Goal: Information Seeking & Learning: Learn about a topic

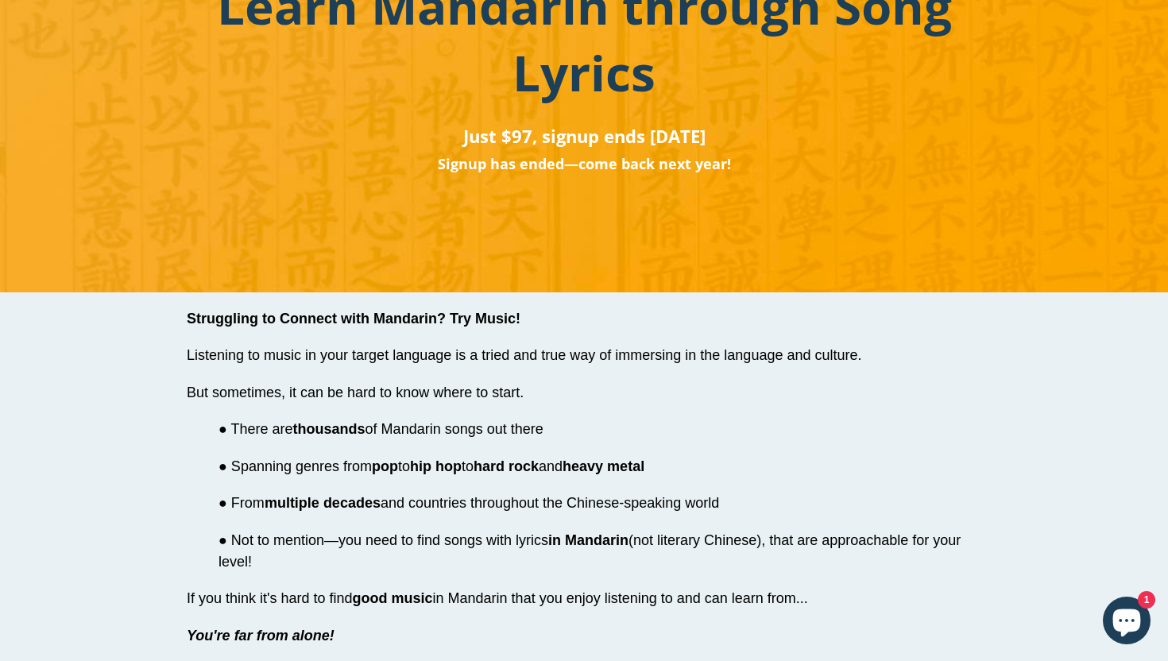
scroll to position [418, 0]
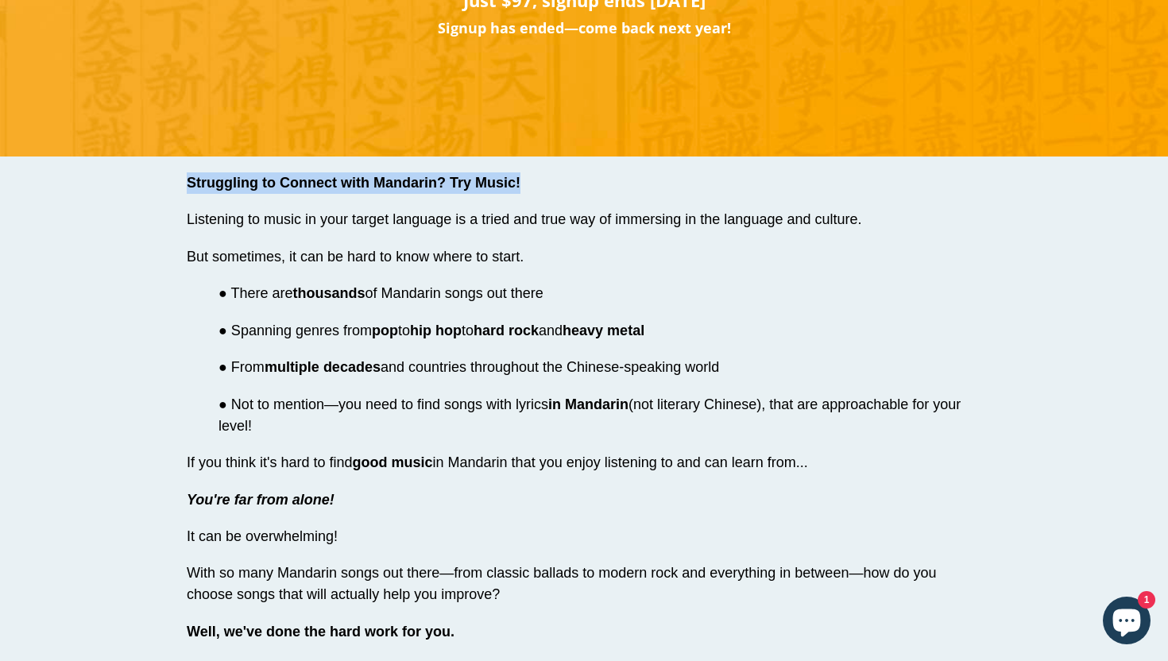
drag, startPoint x: 187, startPoint y: 183, endPoint x: 520, endPoint y: 183, distance: 332.1
click at [520, 183] on span "Struggling to Connect with Mandarin? Try Music!" at bounding box center [354, 183] width 334 height 16
copy span "Struggling to Connect with Mandarin? Try Music!"
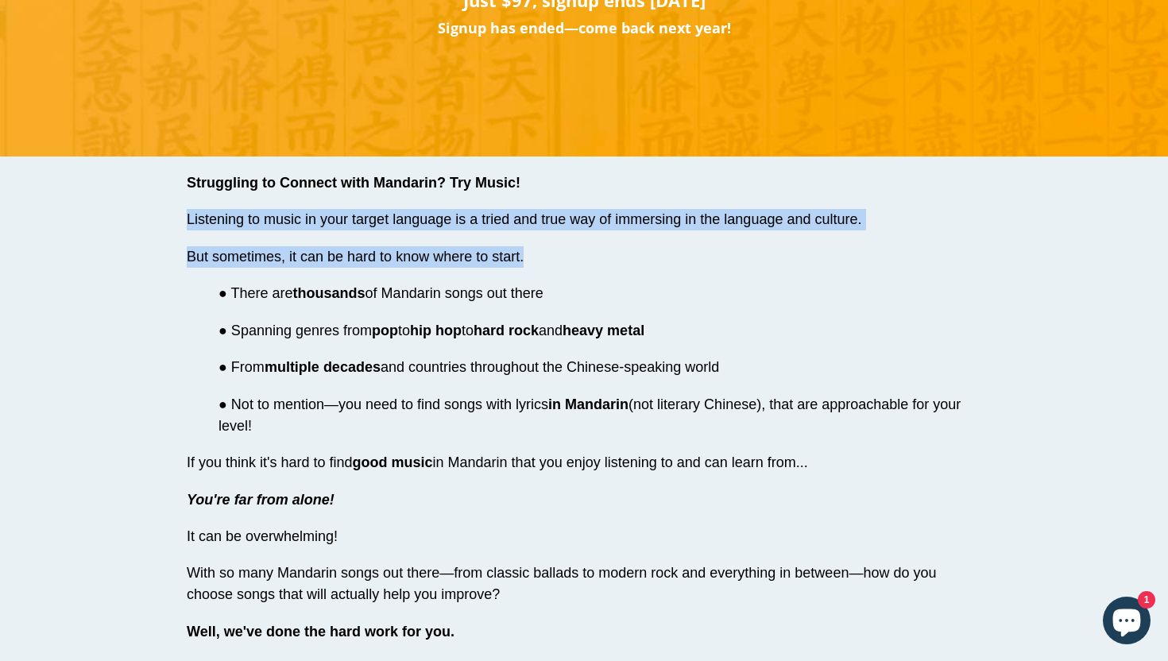
drag, startPoint x: 188, startPoint y: 214, endPoint x: 546, endPoint y: 261, distance: 360.6
copy div "Listening to music in your target language is a tried and true way of immersing…"
drag, startPoint x: 271, startPoint y: 423, endPoint x: 212, endPoint y: 292, distance: 142.9
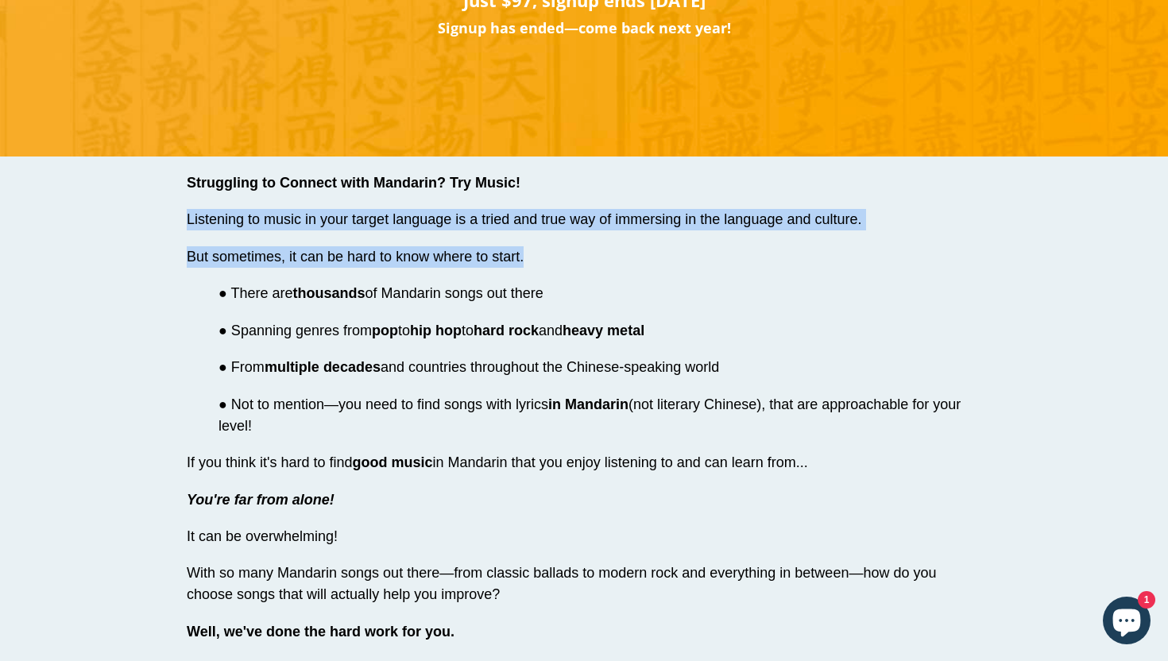
copy div "● There are thousands of Mandarin songs out there ● Spanning genres from pop to…"
click at [230, 461] on span "If you think it's hard to find good music in Mandarin that you enjoy listening …" at bounding box center [497, 462] width 621 height 16
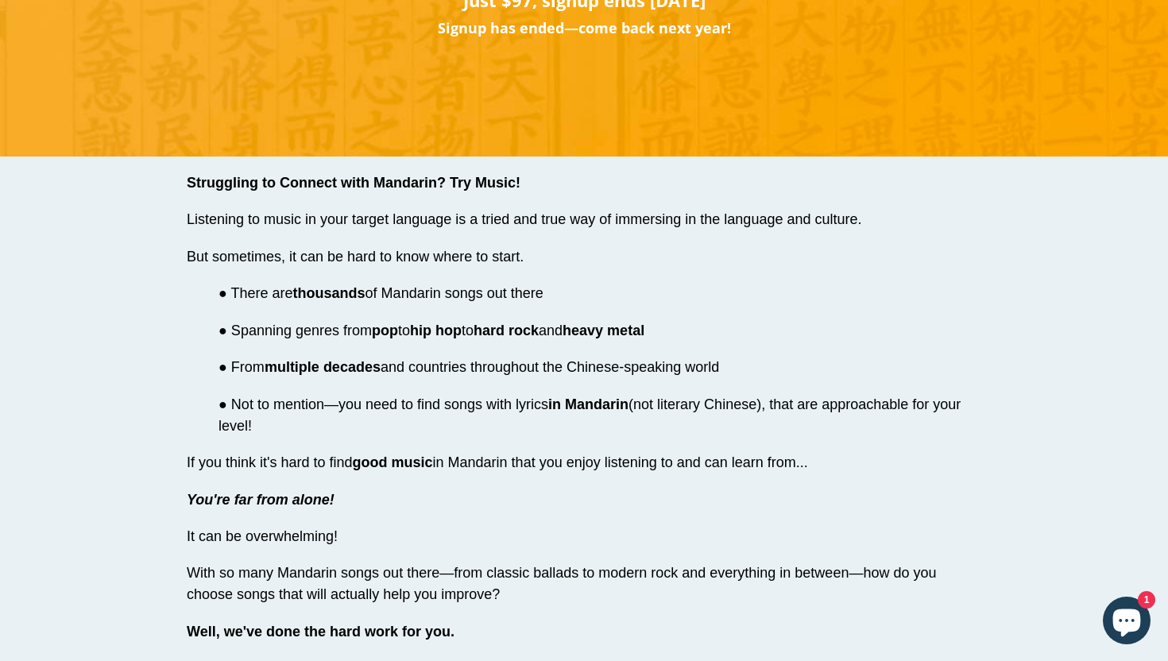
click at [230, 461] on span "If you think it's hard to find good music in Mandarin that you enjoy listening …" at bounding box center [497, 462] width 621 height 16
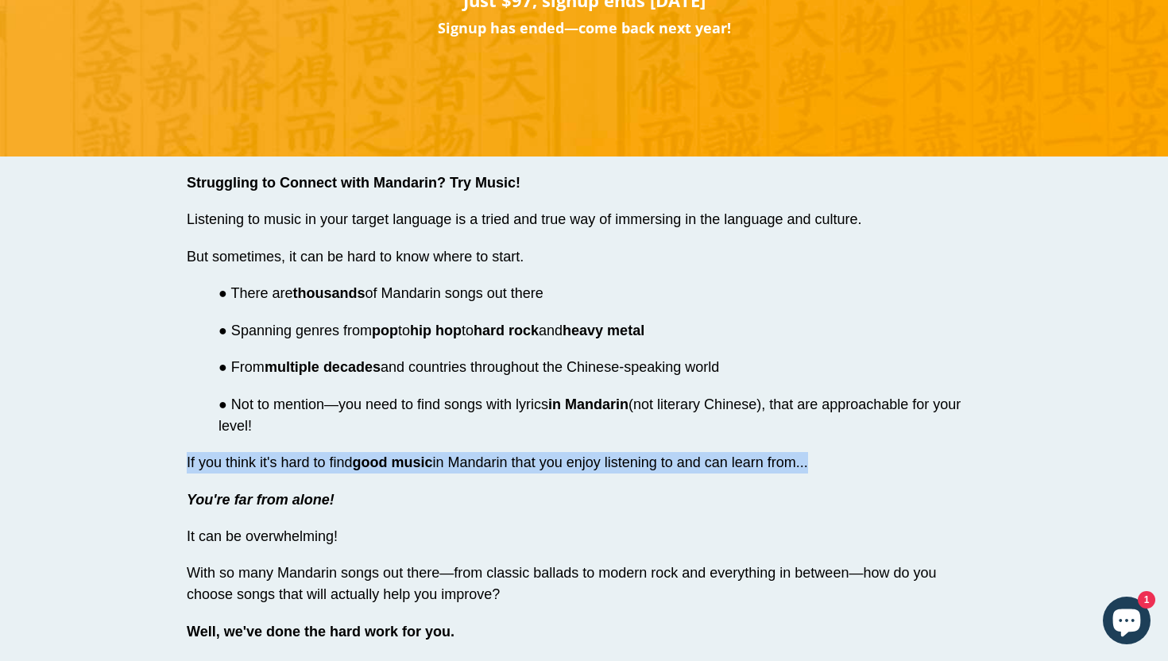
copy div "If you think it's hard to find good music in Mandarin that you enjoy listening …"
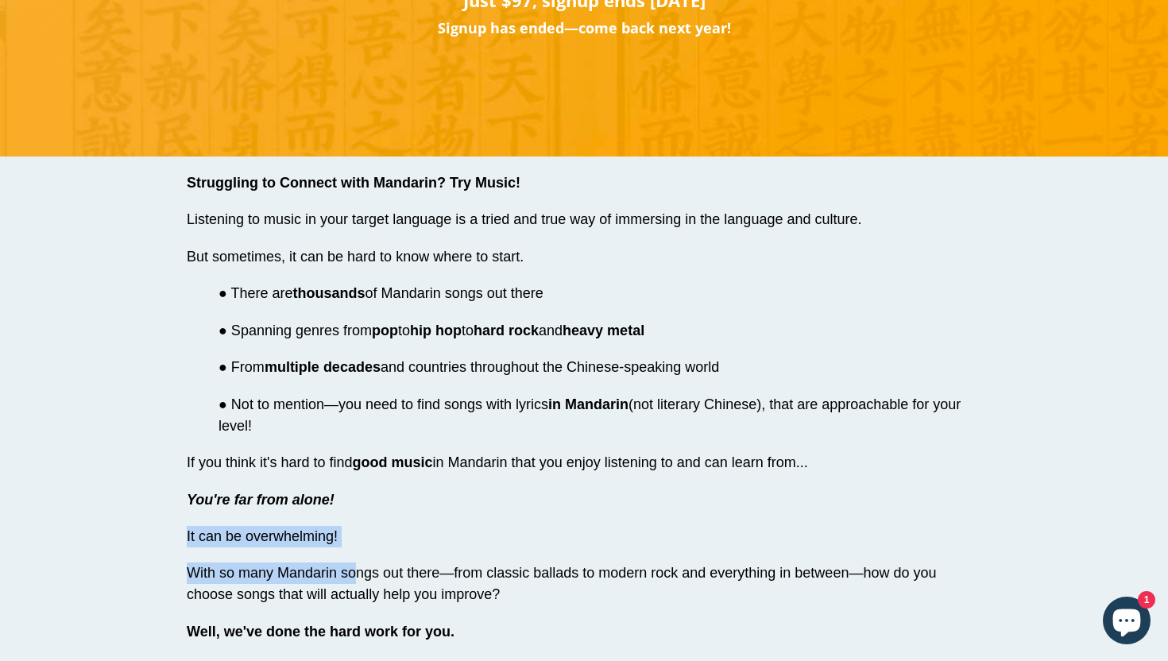
drag, startPoint x: 188, startPoint y: 533, endPoint x: 355, endPoint y: 568, distance: 170.5
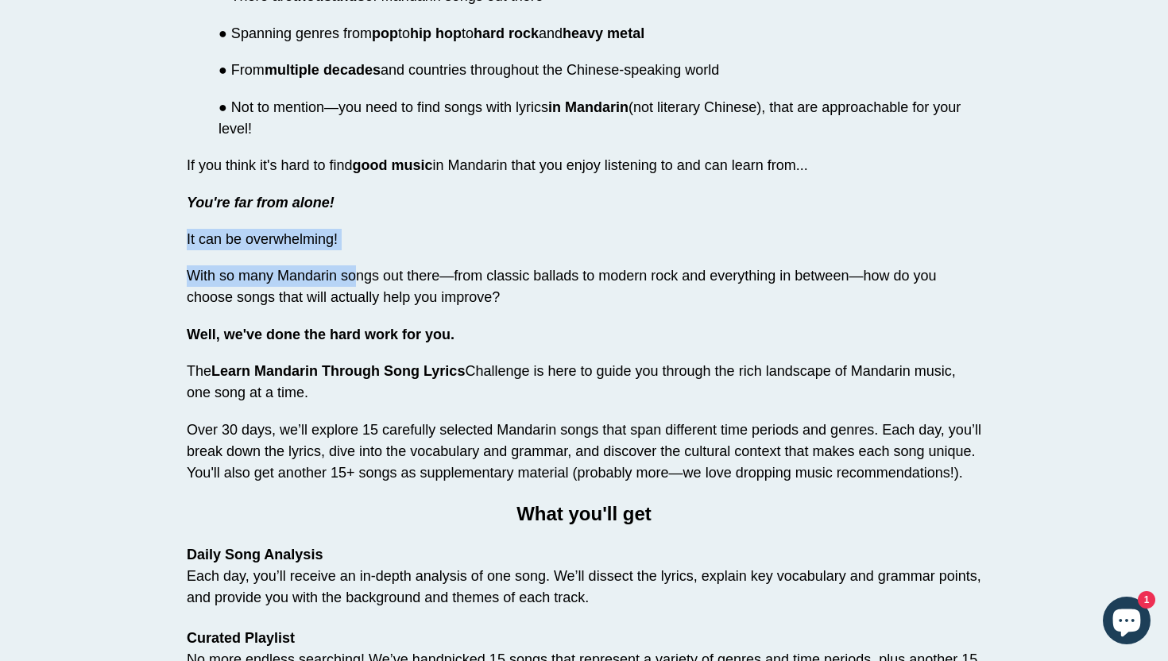
scroll to position [765, 0]
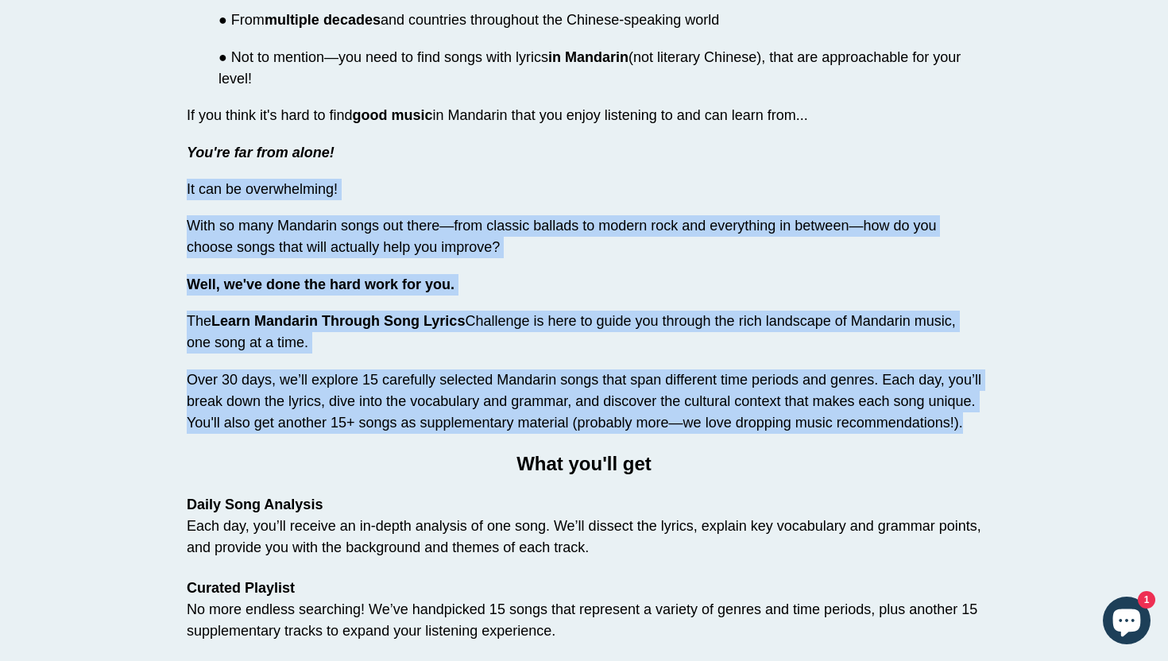
click at [965, 426] on p "Over 30 days, we’ll explore 15 carefully selected Mandarin songs that span diff…" at bounding box center [584, 401] width 794 height 64
copy div "It can be overwhelming! With so many Mandarin songs out there—from classic ball…"
click at [253, 407] on span "Over 30 days, we’ll explore 15 carefully selected Mandarin songs that span diff…" at bounding box center [584, 401] width 794 height 59
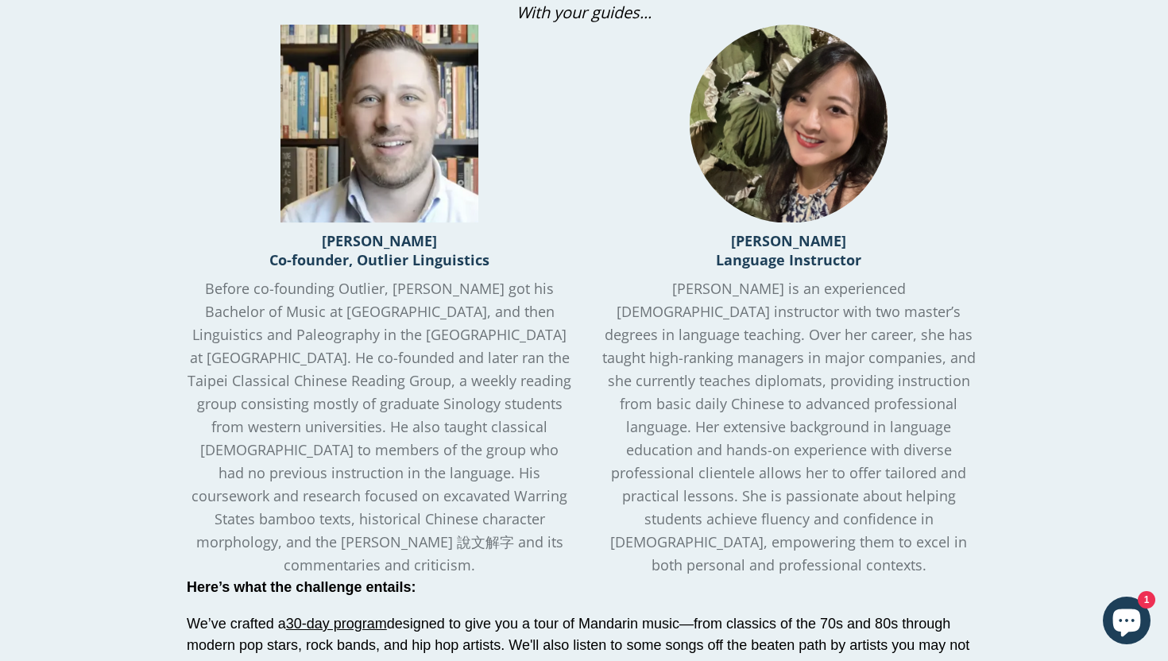
scroll to position [2137, 0]
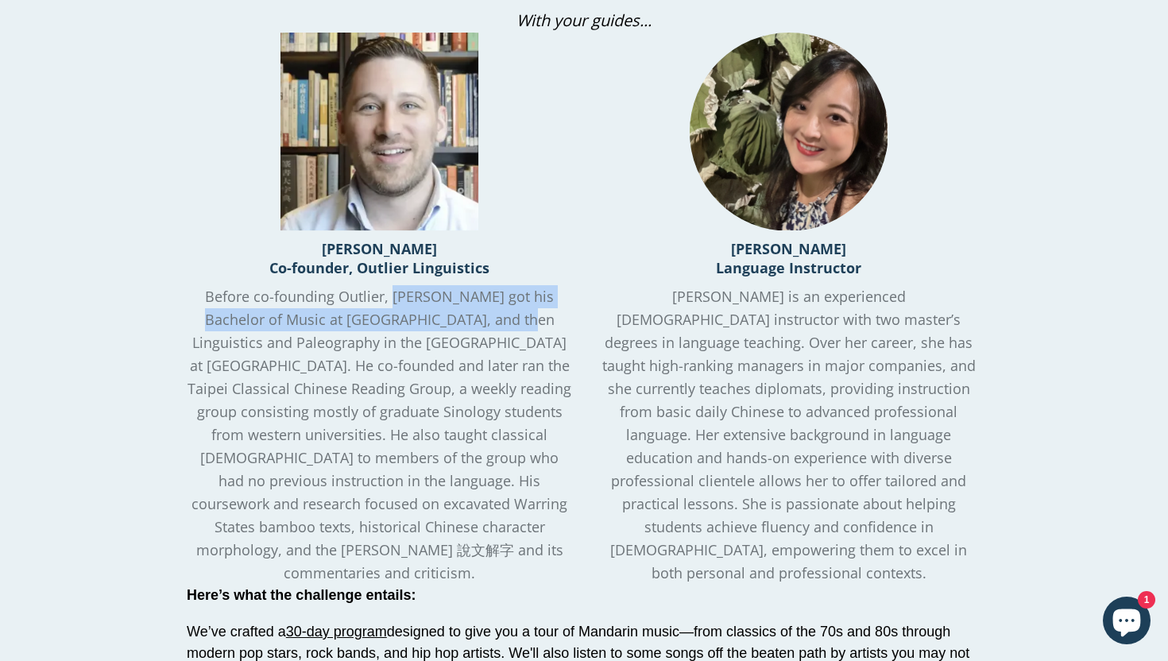
drag, startPoint x: 394, startPoint y: 296, endPoint x: 483, endPoint y: 326, distance: 93.7
click at [483, 326] on span "Before co-founding Outlier, [PERSON_NAME] got his Bachelor of Music at [GEOGRAP…" at bounding box center [379, 435] width 384 height 296
copy span "[PERSON_NAME] got his Bachelor of Music at [GEOGRAPHIC_DATA], and then"
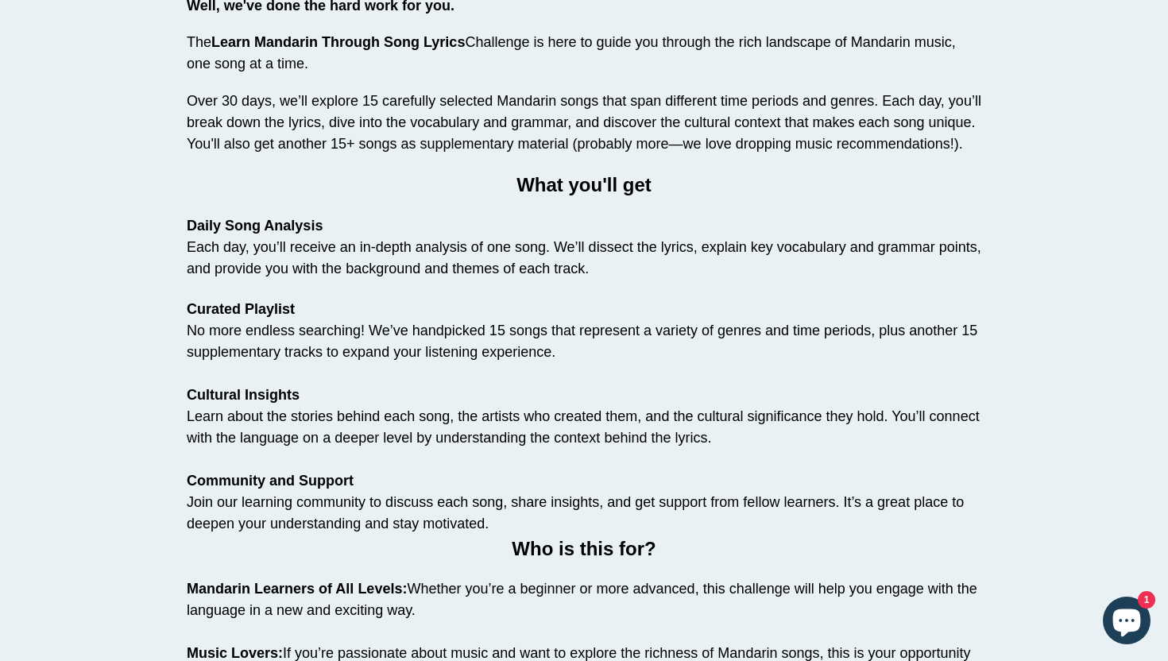
scroll to position [1068, 0]
